Goal: Task Accomplishment & Management: Use online tool/utility

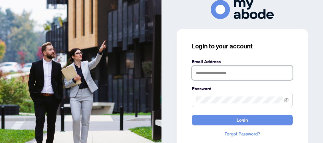
click at [241, 73] on input "text" at bounding box center [242, 73] width 101 height 14
type input "**********"
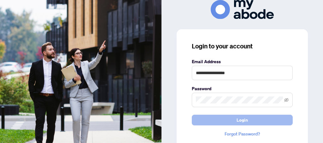
click at [228, 121] on button "Login" at bounding box center [242, 120] width 101 height 11
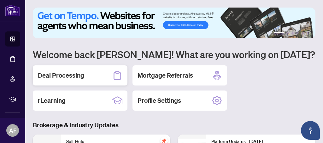
click at [80, 76] on h2 "Deal Processing" at bounding box center [61, 75] width 46 height 9
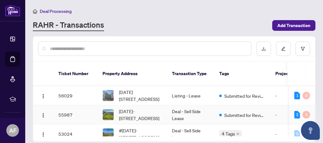
click at [214, 108] on td "Deal - Sell Side Lease" at bounding box center [190, 115] width 47 height 19
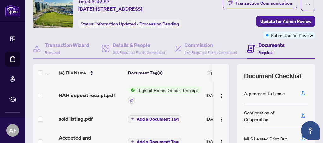
scroll to position [23, 0]
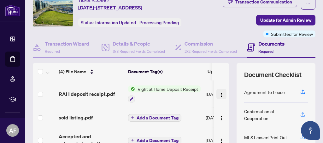
click at [220, 98] on img "button" at bounding box center [221, 95] width 5 height 5
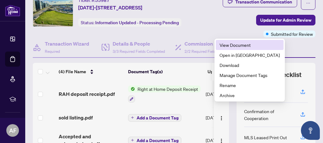
click at [233, 44] on span "View Document" at bounding box center [249, 45] width 60 height 7
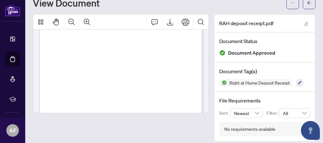
scroll to position [38, 0]
click at [171, 20] on icon "Export" at bounding box center [170, 22] width 8 height 8
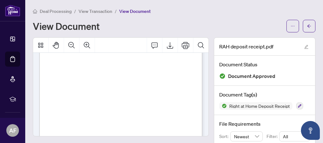
click at [97, 12] on span "View Transaction" at bounding box center [95, 12] width 34 height 6
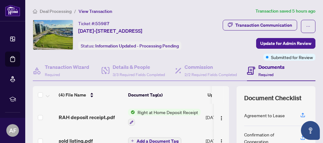
click at [59, 11] on span "Deal Processing" at bounding box center [56, 12] width 32 height 6
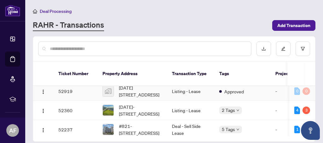
scroll to position [62, 0]
click at [213, 101] on td "Listing - Lease" at bounding box center [190, 110] width 47 height 19
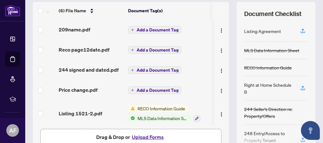
scroll to position [90, 0]
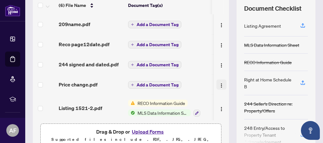
click at [220, 88] on img "button" at bounding box center [221, 85] width 5 height 5
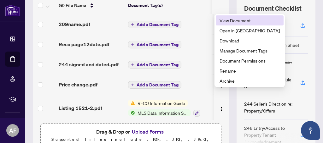
click at [239, 20] on span "View Document" at bounding box center [249, 20] width 60 height 7
